Goal: Information Seeking & Learning: Find specific fact

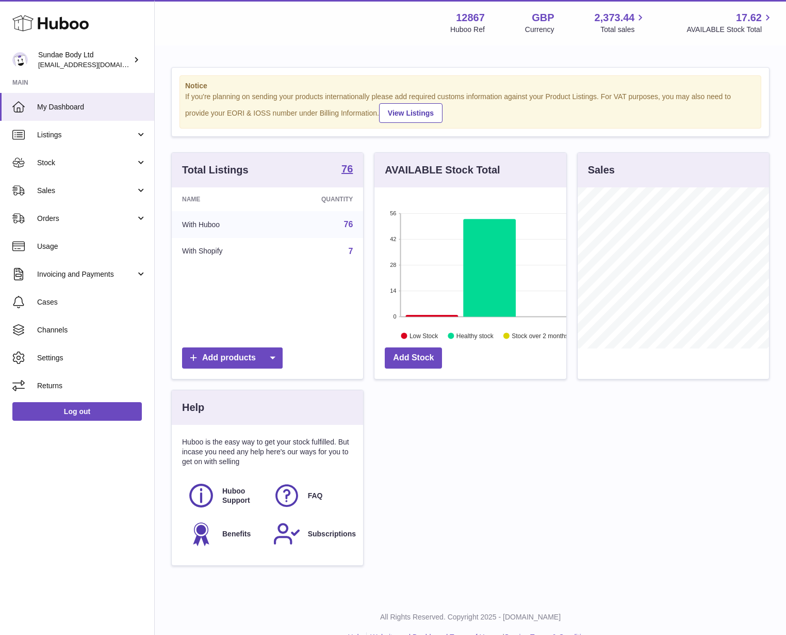
scroll to position [161, 192]
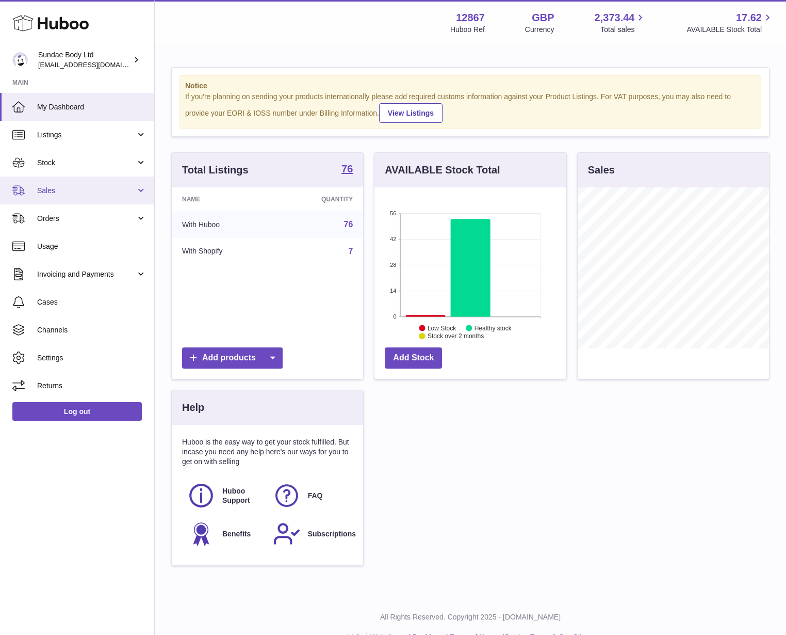
drag, startPoint x: 97, startPoint y: 163, endPoint x: 86, endPoint y: 178, distance: 18.2
click at [95, 163] on span "Stock" at bounding box center [86, 163] width 99 height 10
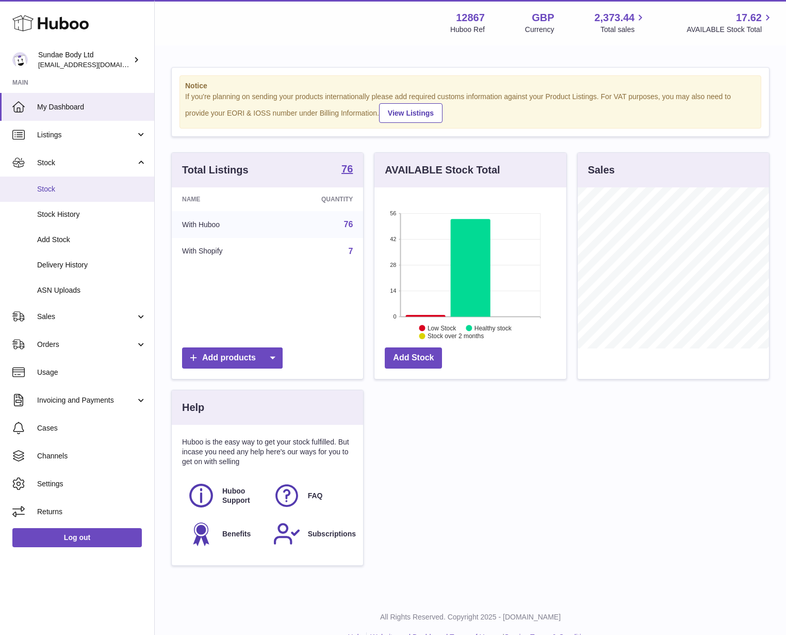
click at [84, 194] on link "Stock" at bounding box center [77, 188] width 154 height 25
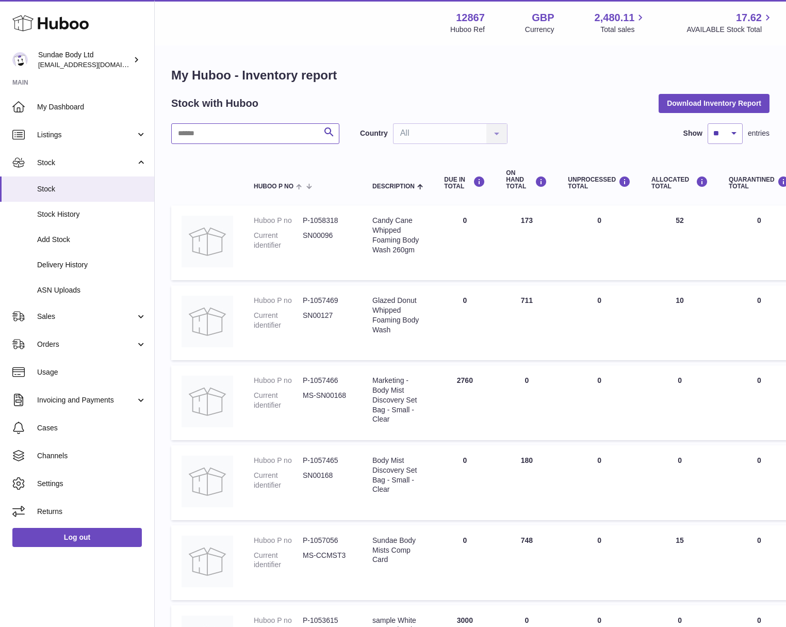
click at [249, 137] on input "text" at bounding box center [255, 133] width 168 height 21
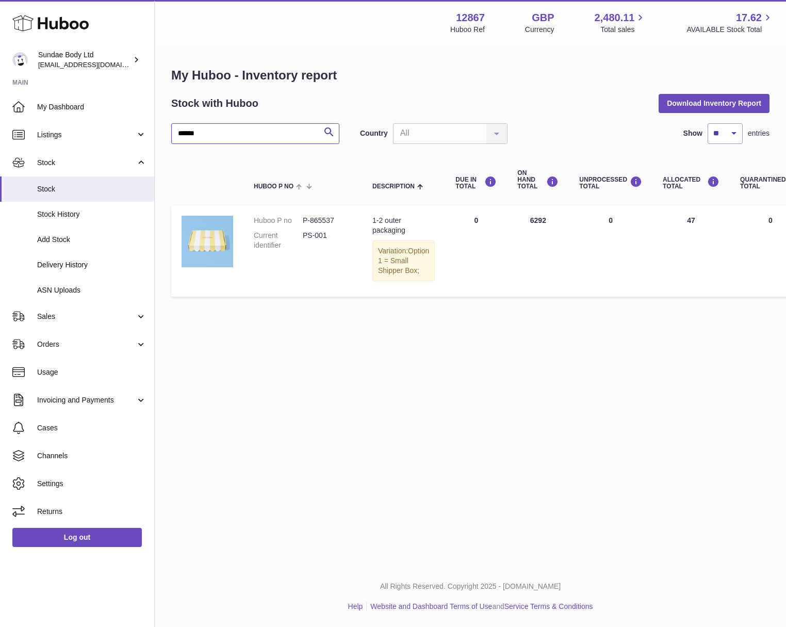
drag, startPoint x: 192, startPoint y: 137, endPoint x: 174, endPoint y: 135, distance: 18.7
click at [174, 135] on input "******" at bounding box center [255, 133] width 168 height 21
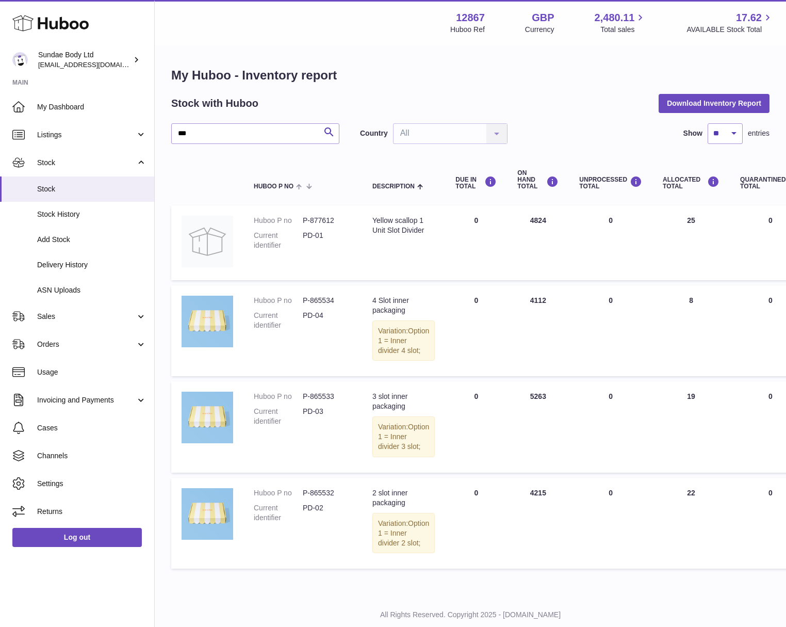
drag, startPoint x: 540, startPoint y: 221, endPoint x: 520, endPoint y: 222, distance: 20.2
click at [520, 222] on td "ON HAND Total 4824" at bounding box center [538, 242] width 62 height 75
copy td "4824"
click at [520, 298] on td "ON HAND Total 4112" at bounding box center [538, 330] width 62 height 91
copy td "4112"
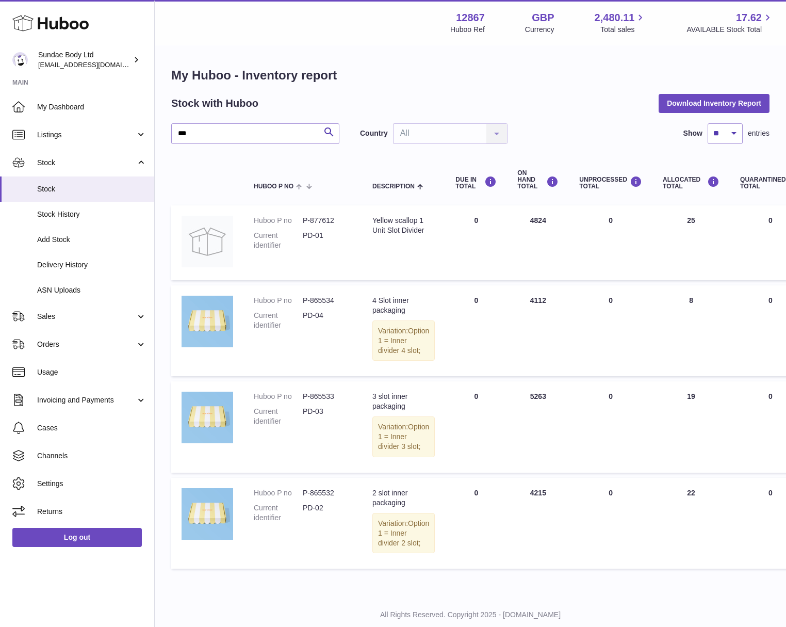
drag, startPoint x: 535, startPoint y: 405, endPoint x: 521, endPoint y: 409, distance: 14.4
click at [521, 409] on td "ON HAND Total 5263" at bounding box center [538, 426] width 62 height 91
copy td "5263"
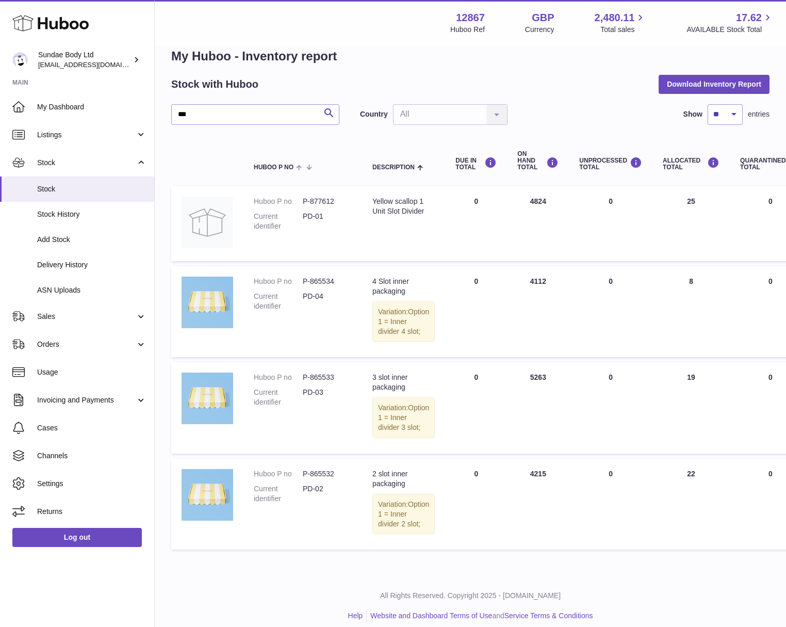
scroll to position [58, 0]
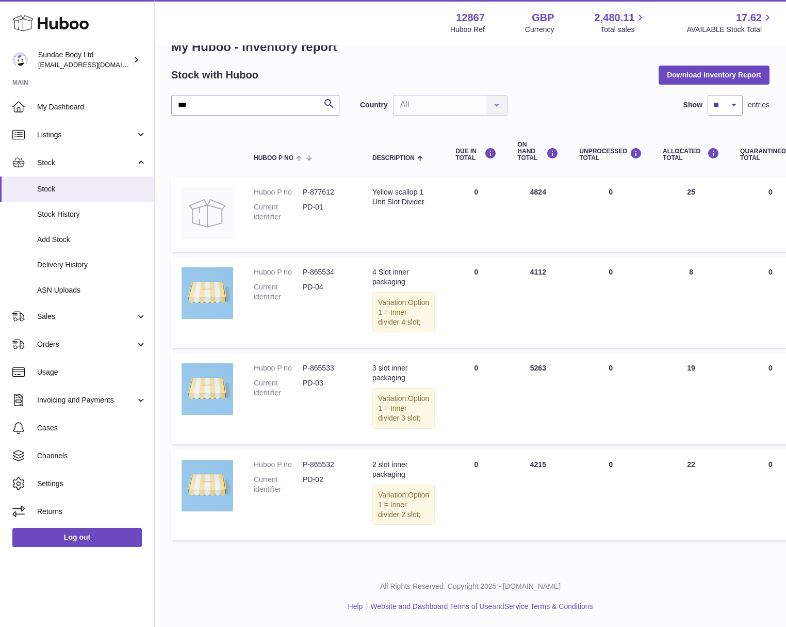
drag, startPoint x: 528, startPoint y: 455, endPoint x: 521, endPoint y: 455, distance: 7.2
click at [521, 455] on td "ON HAND Total 4215" at bounding box center [538, 494] width 62 height 91
copy td "4215"
drag, startPoint x: 248, startPoint y: 83, endPoint x: 184, endPoint y: 73, distance: 64.7
click at [184, 95] on input "***" at bounding box center [255, 105] width 168 height 21
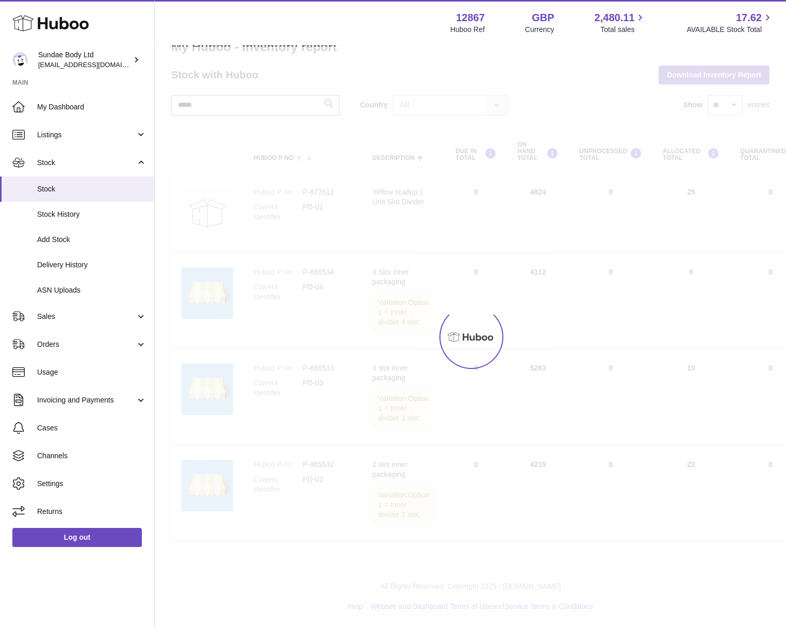
scroll to position [8, 0]
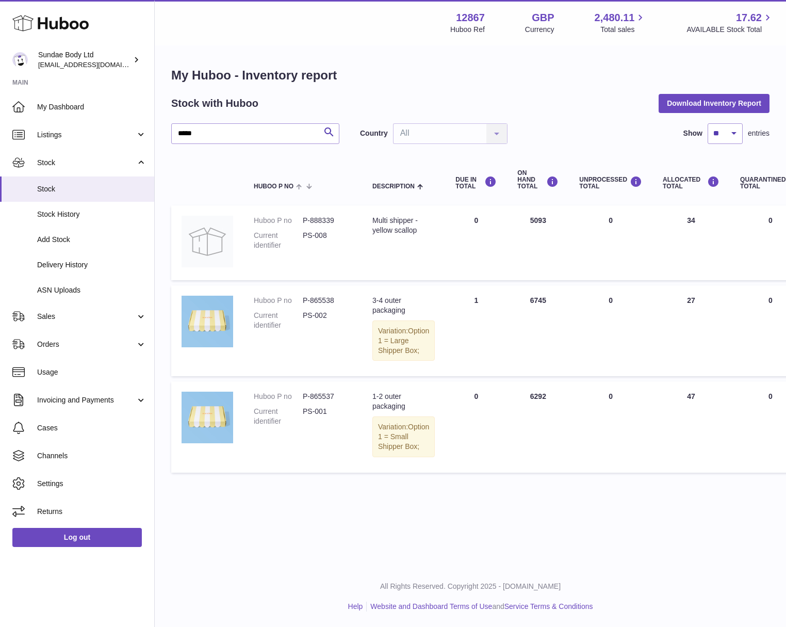
drag, startPoint x: 536, startPoint y: 293, endPoint x: 521, endPoint y: 292, distance: 15.0
click at [521, 292] on td "ON HAND Total 6745" at bounding box center [538, 330] width 62 height 91
copy td "6745"
drag, startPoint x: 533, startPoint y: 212, endPoint x: 519, endPoint y: 212, distance: 13.4
click at [519, 212] on td "ON HAND Total 5093" at bounding box center [538, 242] width 62 height 75
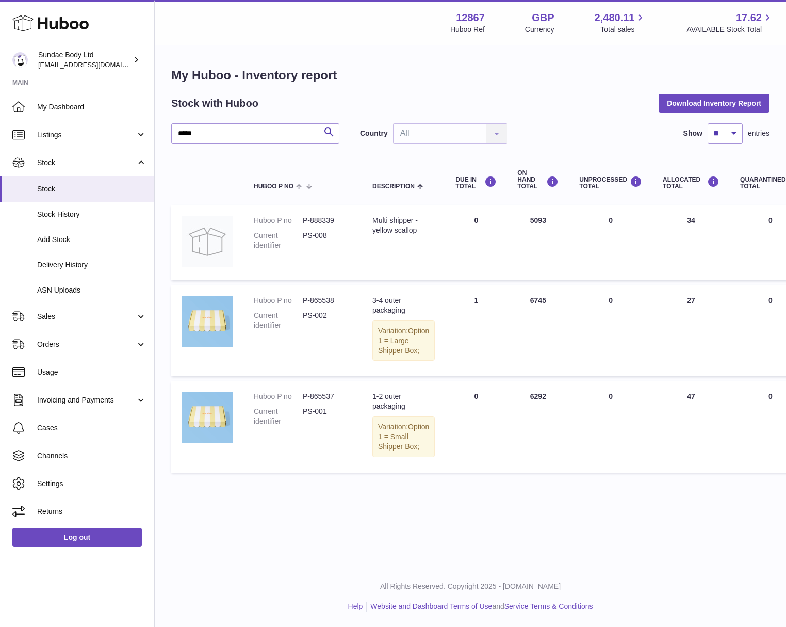
drag, startPoint x: 535, startPoint y: 211, endPoint x: 520, endPoint y: 213, distance: 15.7
click at [520, 213] on td "ON HAND Total 5093" at bounding box center [538, 242] width 62 height 75
copy td "5093"
click at [182, 133] on input "*****" at bounding box center [255, 133] width 168 height 21
type input "**"
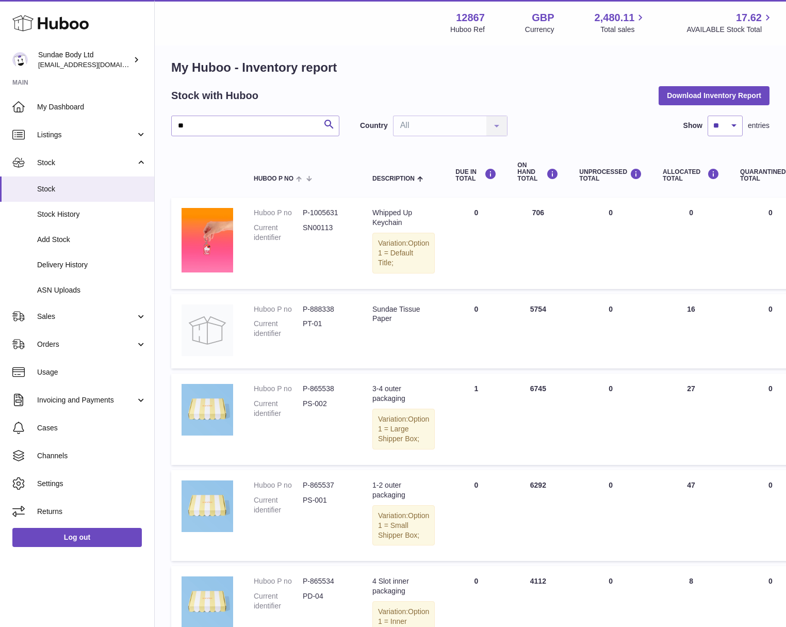
drag, startPoint x: 530, startPoint y: 318, endPoint x: 520, endPoint y: 317, distance: 10.3
click at [520, 317] on td "ON HAND Total 5754" at bounding box center [538, 331] width 62 height 75
copy td "5754"
